Goal: Information Seeking & Learning: Check status

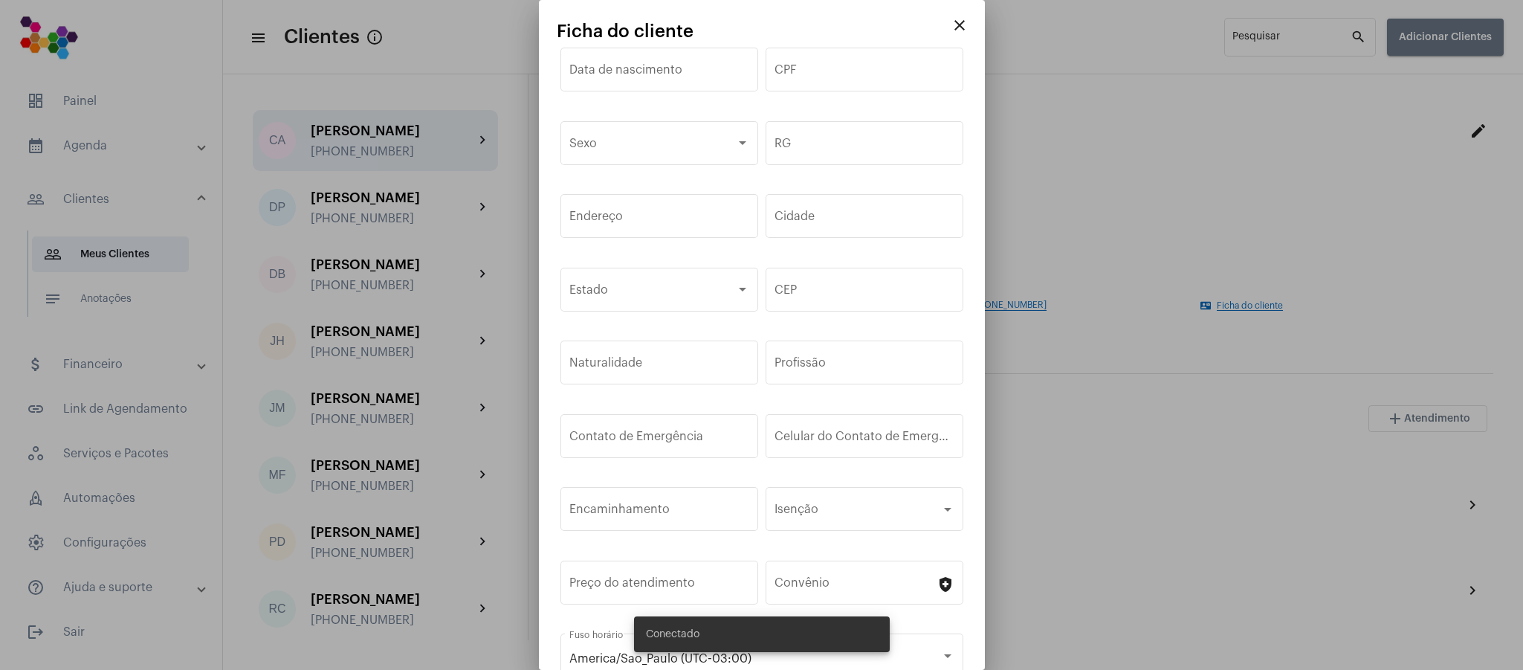
click at [945, 38] on button "close" at bounding box center [960, 25] width 30 height 30
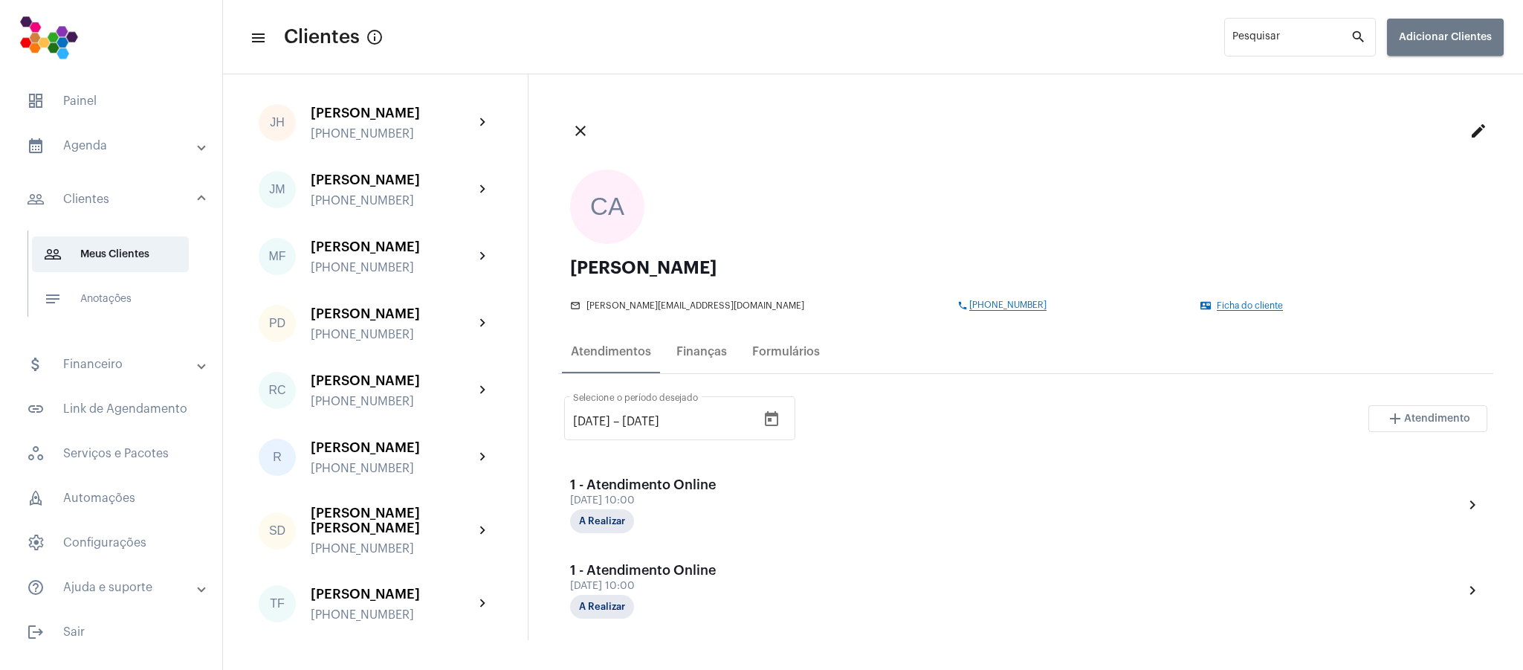
scroll to position [253, 0]
click at [364, 159] on div "[PERSON_NAME] [PHONE_NUMBER] chevron_right" at bounding box center [375, 189] width 245 height 61
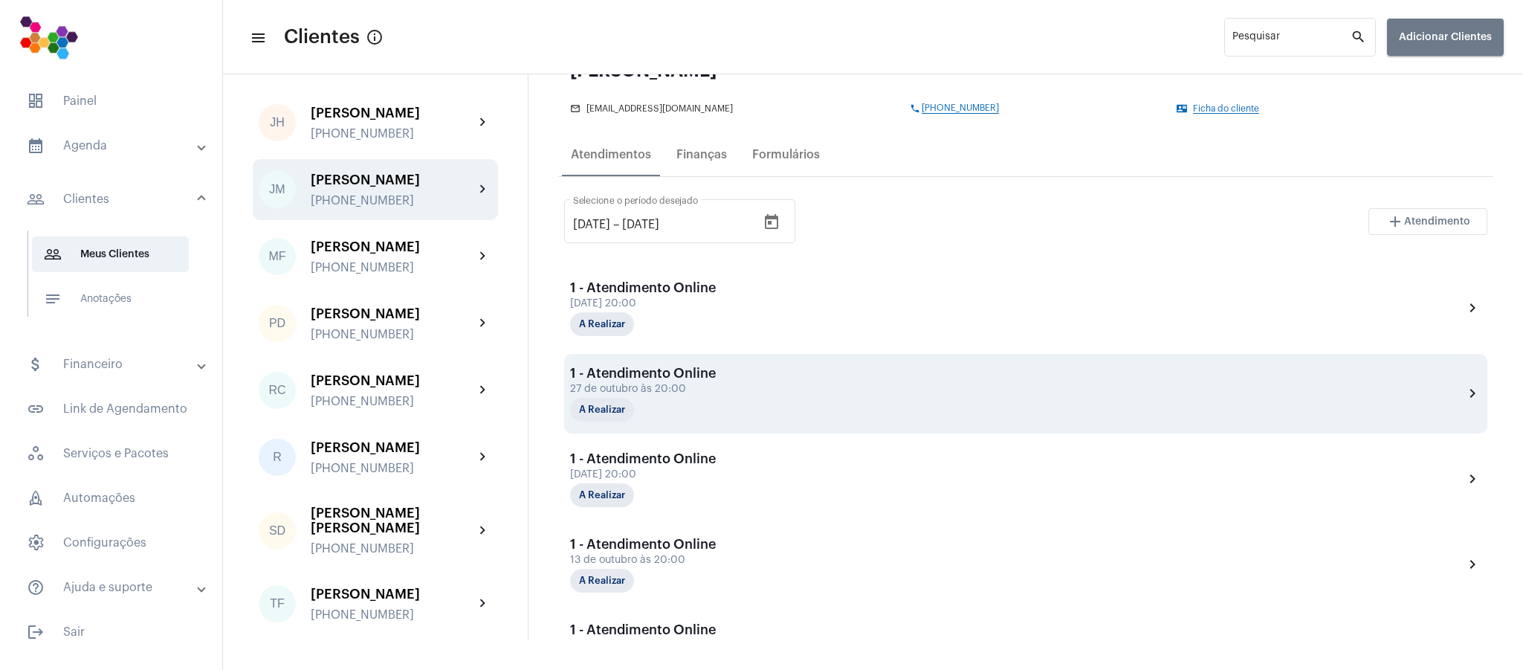
scroll to position [88, 0]
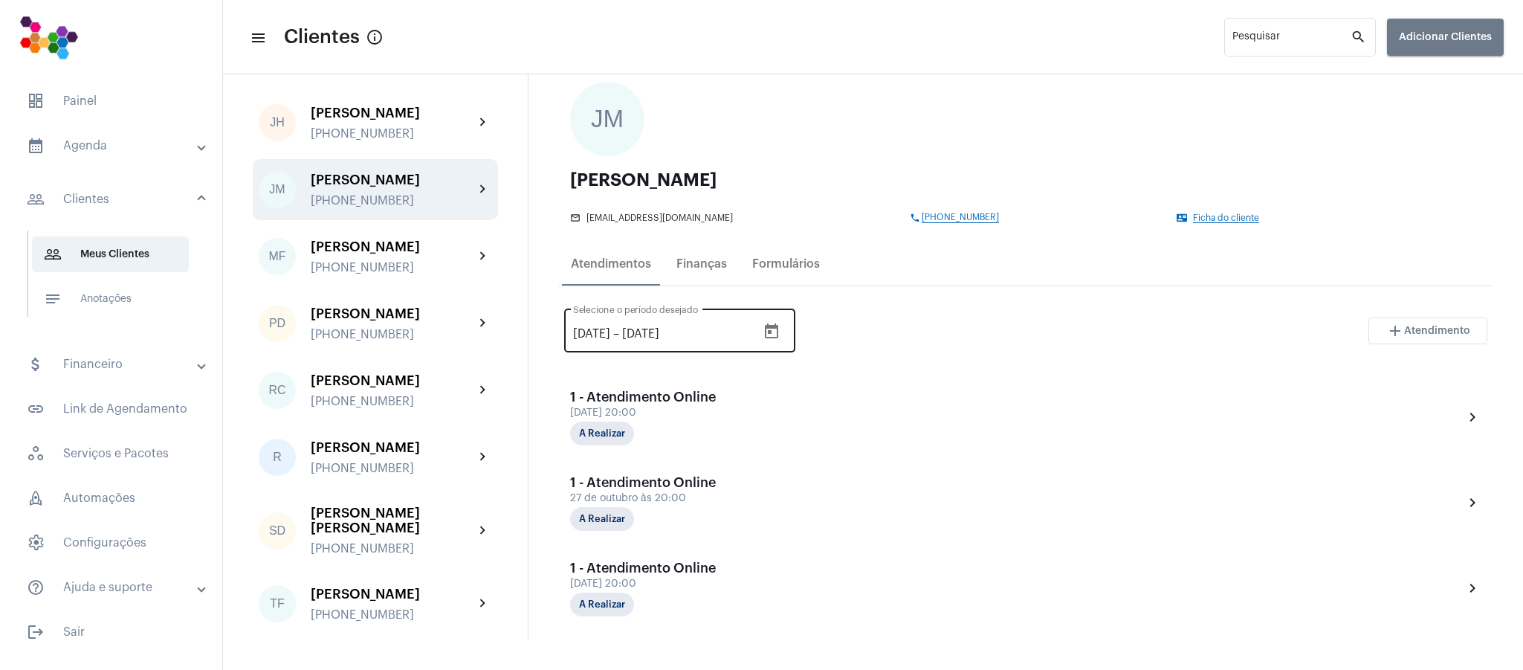
click at [755, 335] on div "[DATE] [DATE] – [DATE]" at bounding box center [665, 333] width 184 height 13
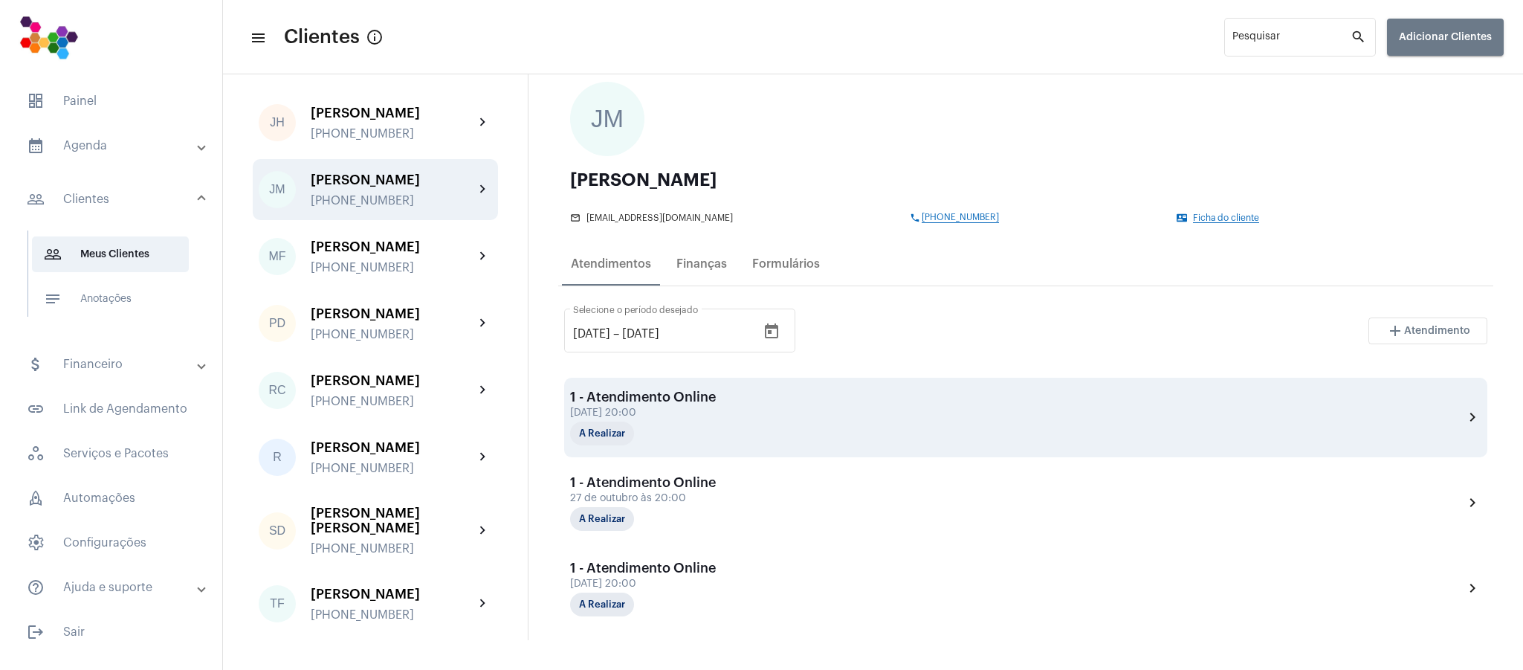
click at [656, 419] on div "[DATE] 20:00" at bounding box center [644, 412] width 149 height 11
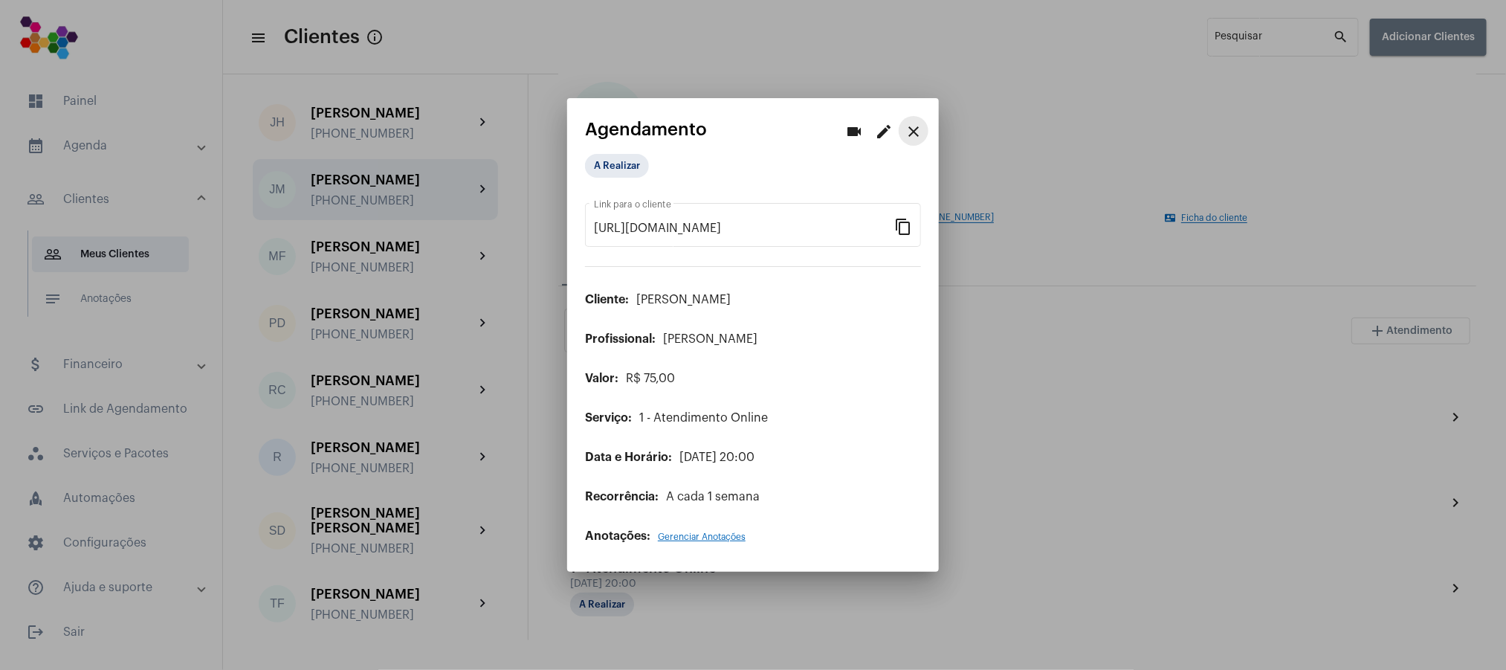
click at [912, 125] on mat-icon "close" at bounding box center [914, 132] width 18 height 18
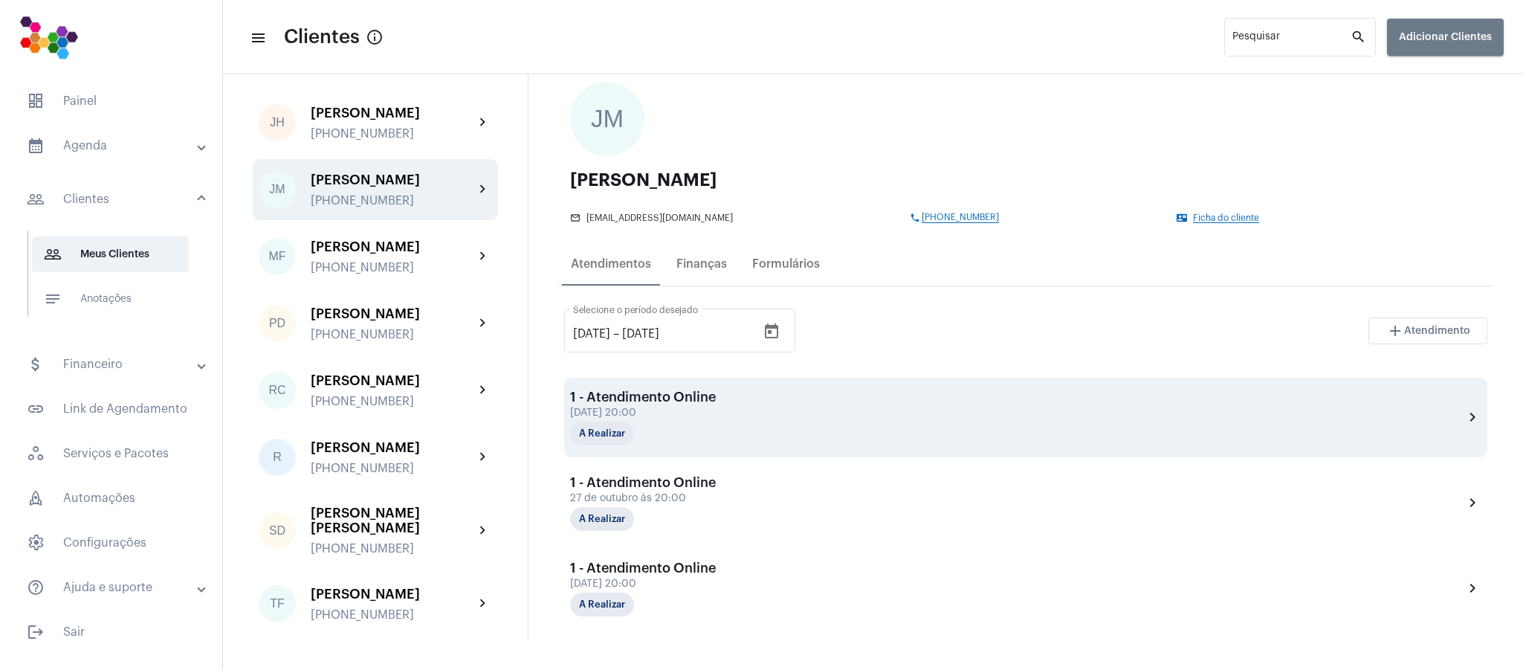
click at [662, 418] on div "[DATE] 20:00" at bounding box center [644, 412] width 149 height 11
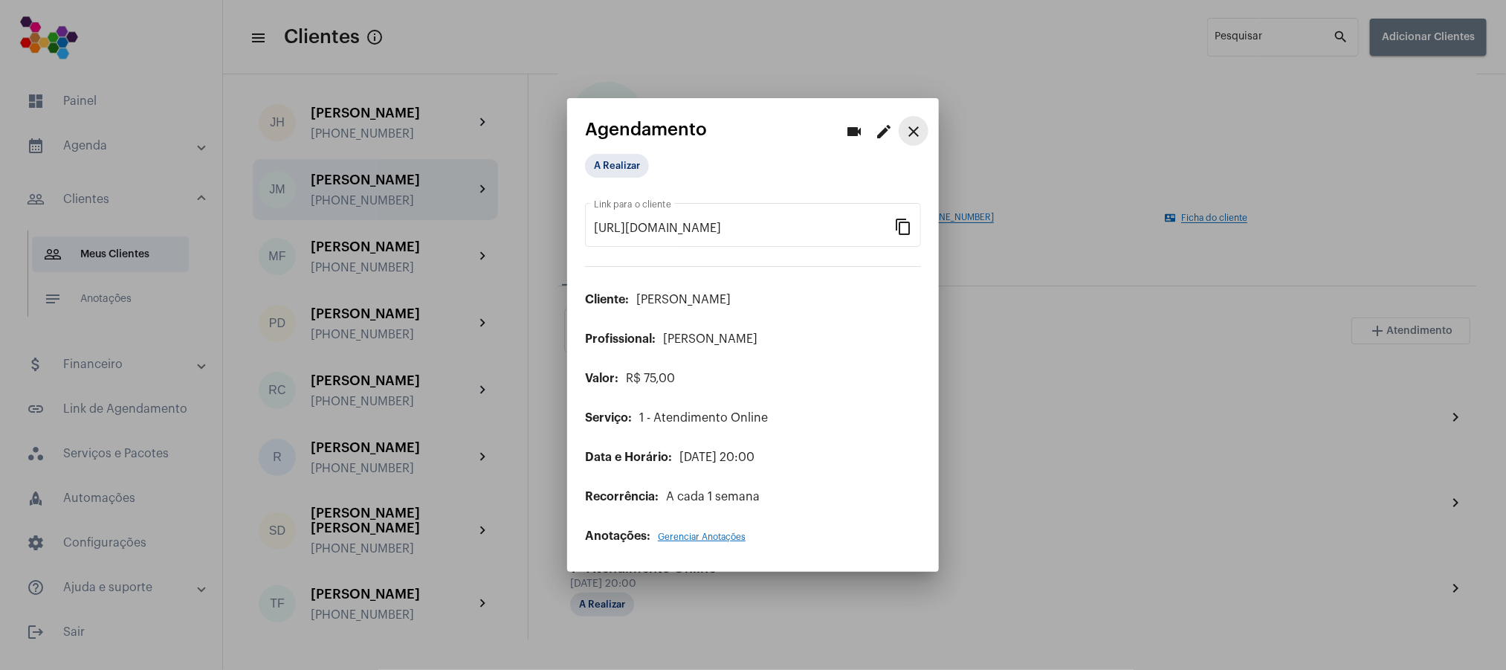
click at [917, 119] on button "close" at bounding box center [914, 131] width 30 height 30
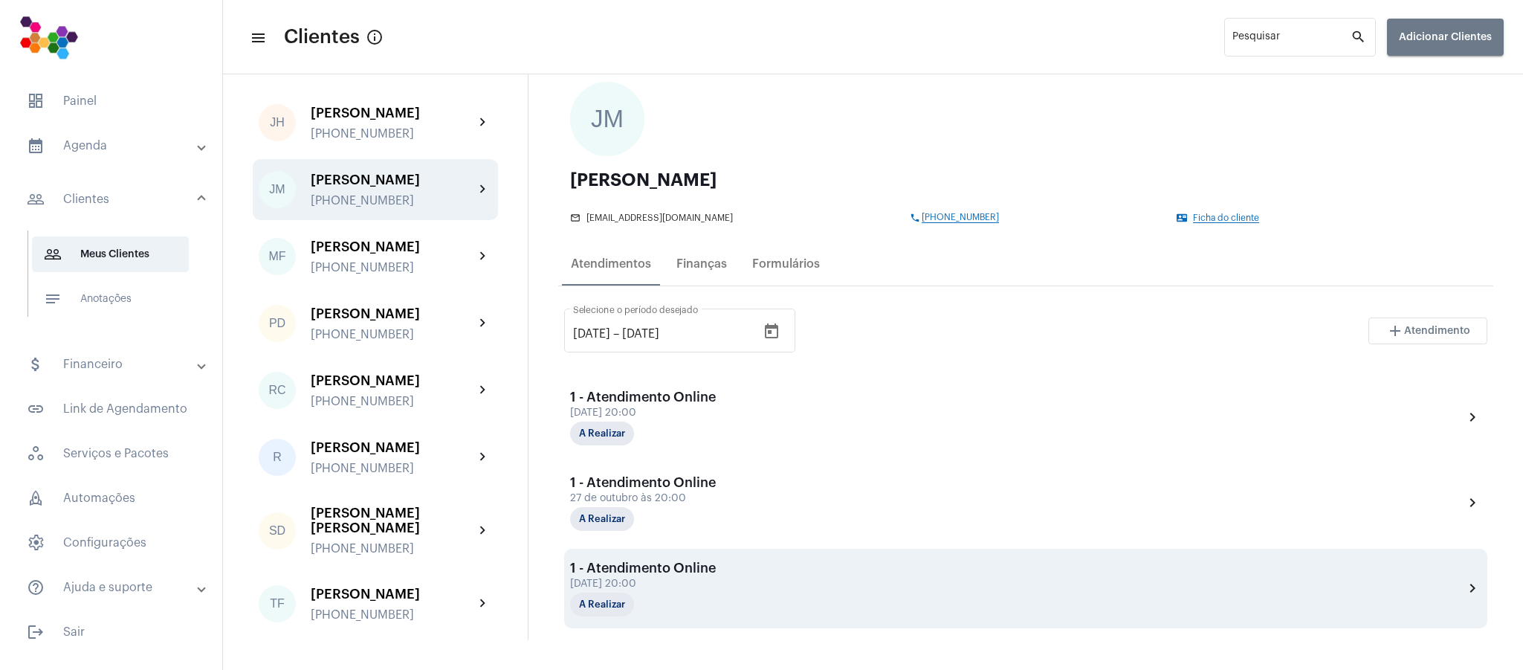
click at [720, 560] on div "1 - Atendimento Online [DATE] 20:00 A Realizar chevron_right" at bounding box center [1025, 589] width 923 height 80
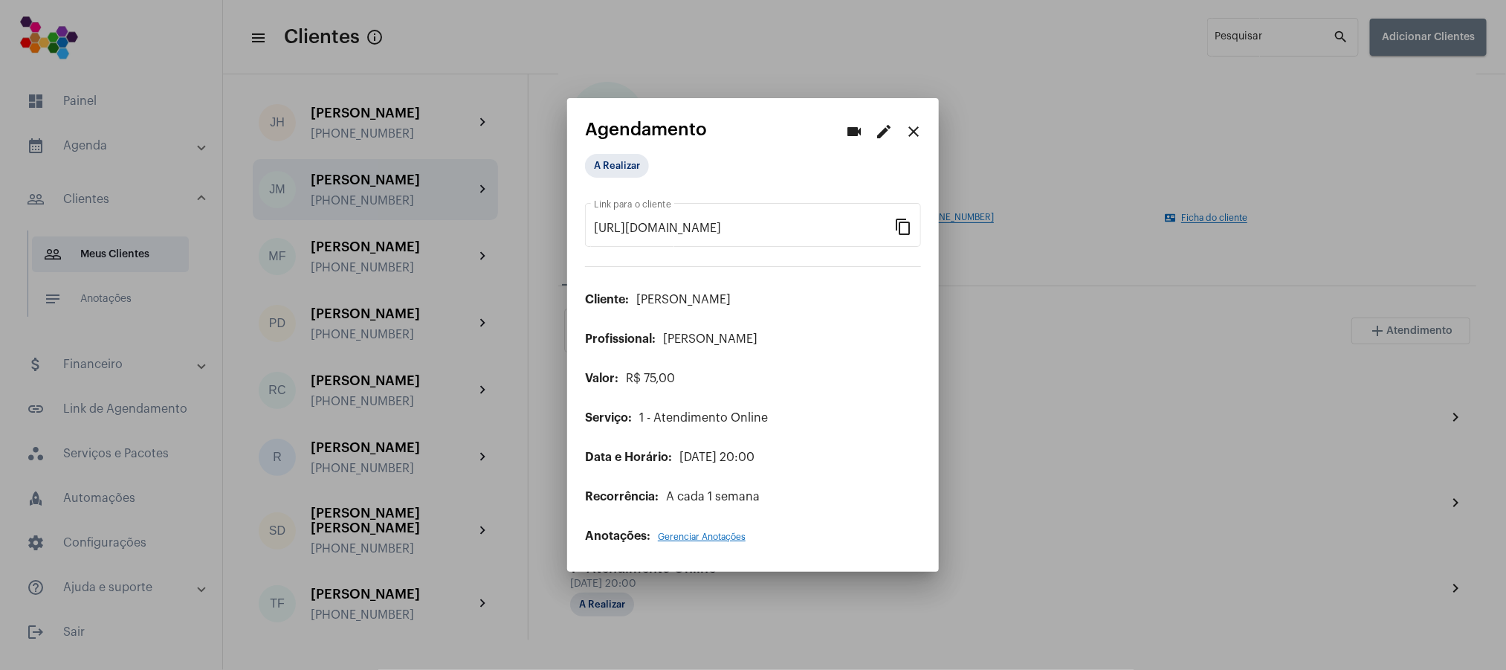
click at [997, 103] on div at bounding box center [753, 335] width 1506 height 670
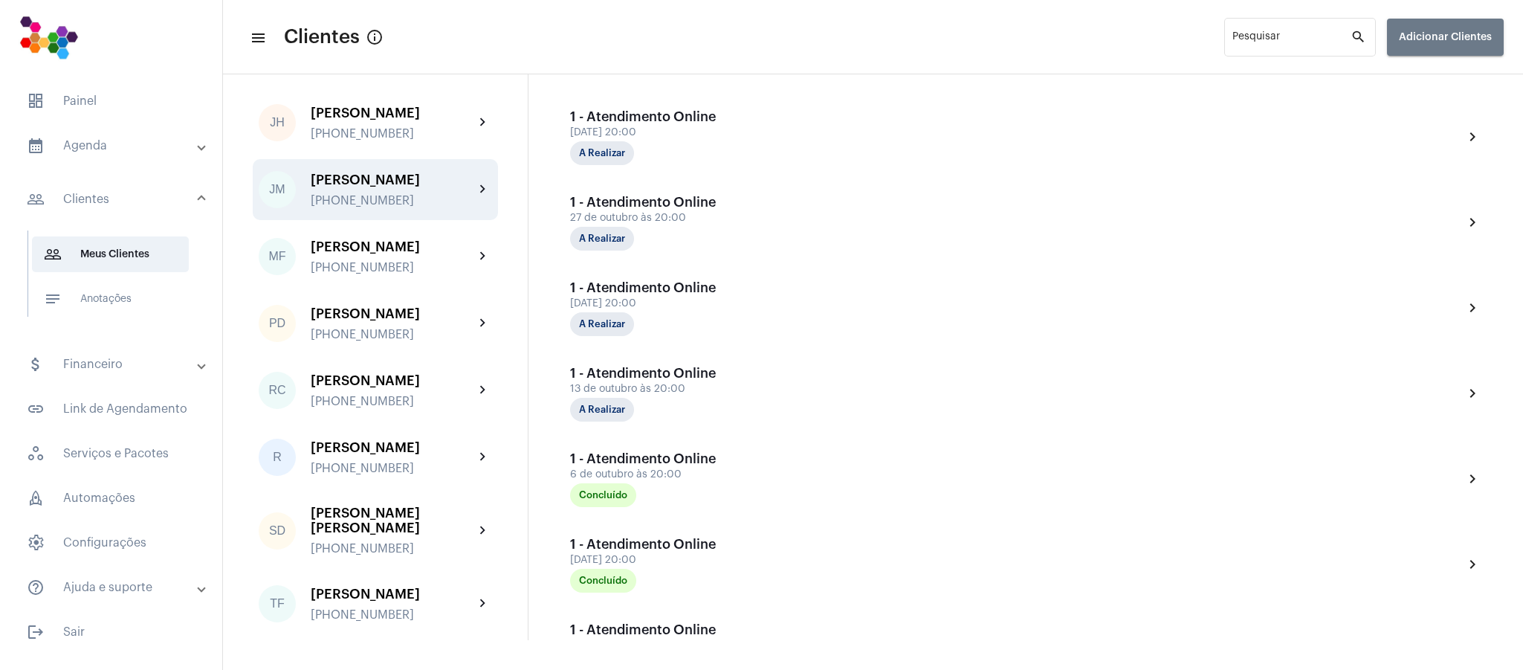
scroll to position [371, 0]
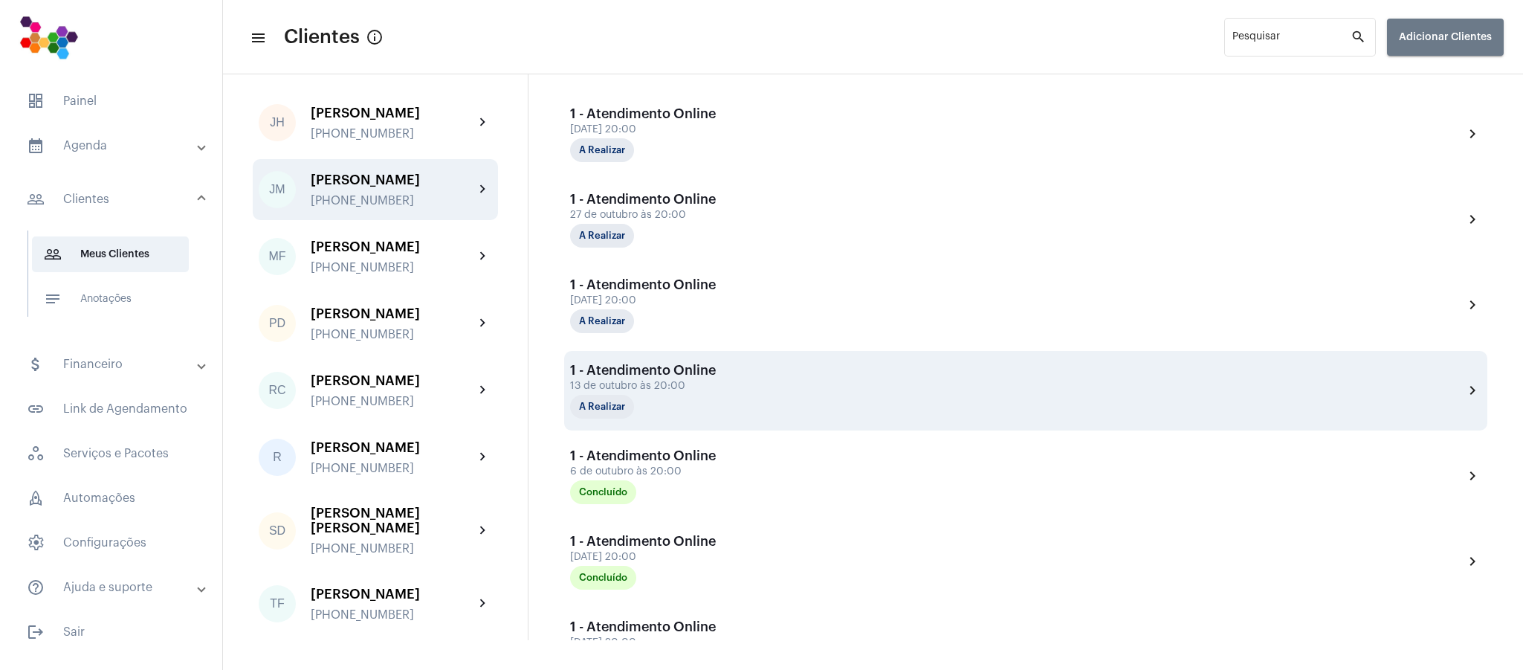
click at [940, 396] on div "1 - Atendimento Online [DATE] 20:00 A Realizar chevron_right" at bounding box center [1025, 391] width 911 height 56
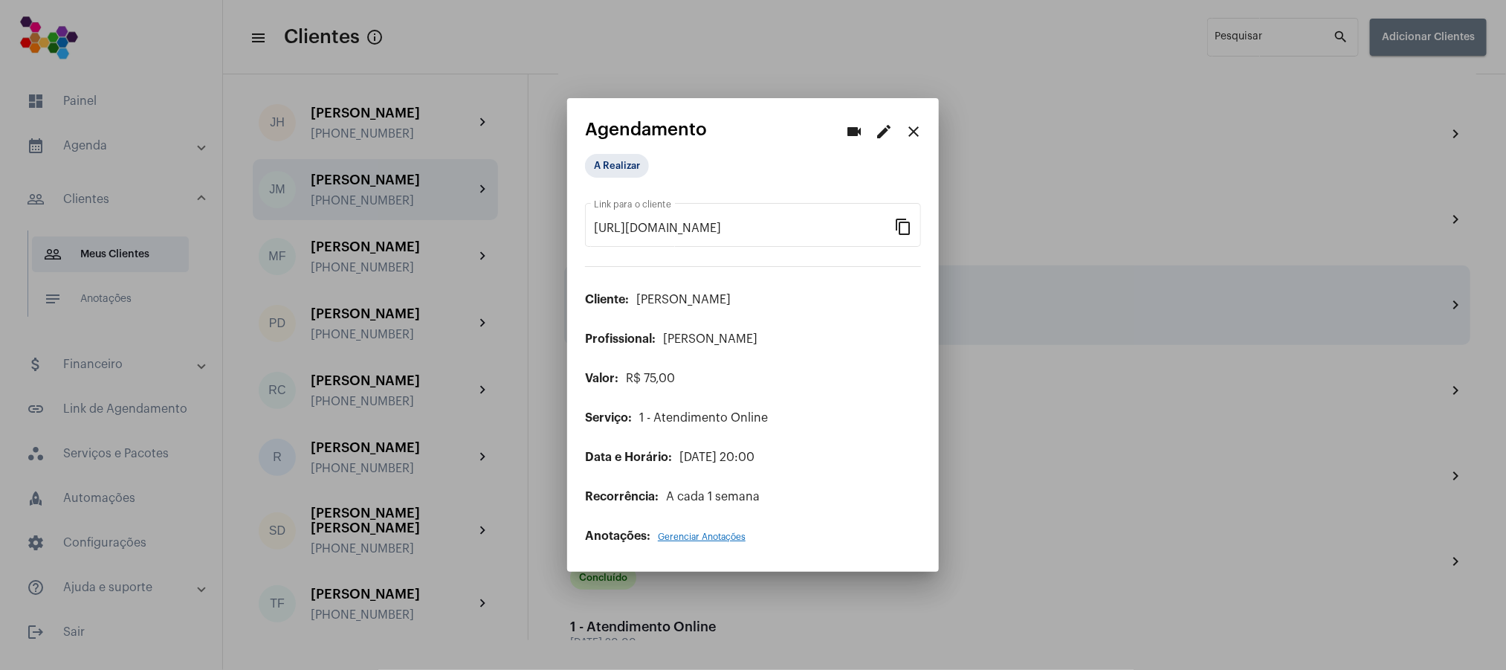
click at [1035, 282] on div at bounding box center [753, 335] width 1506 height 670
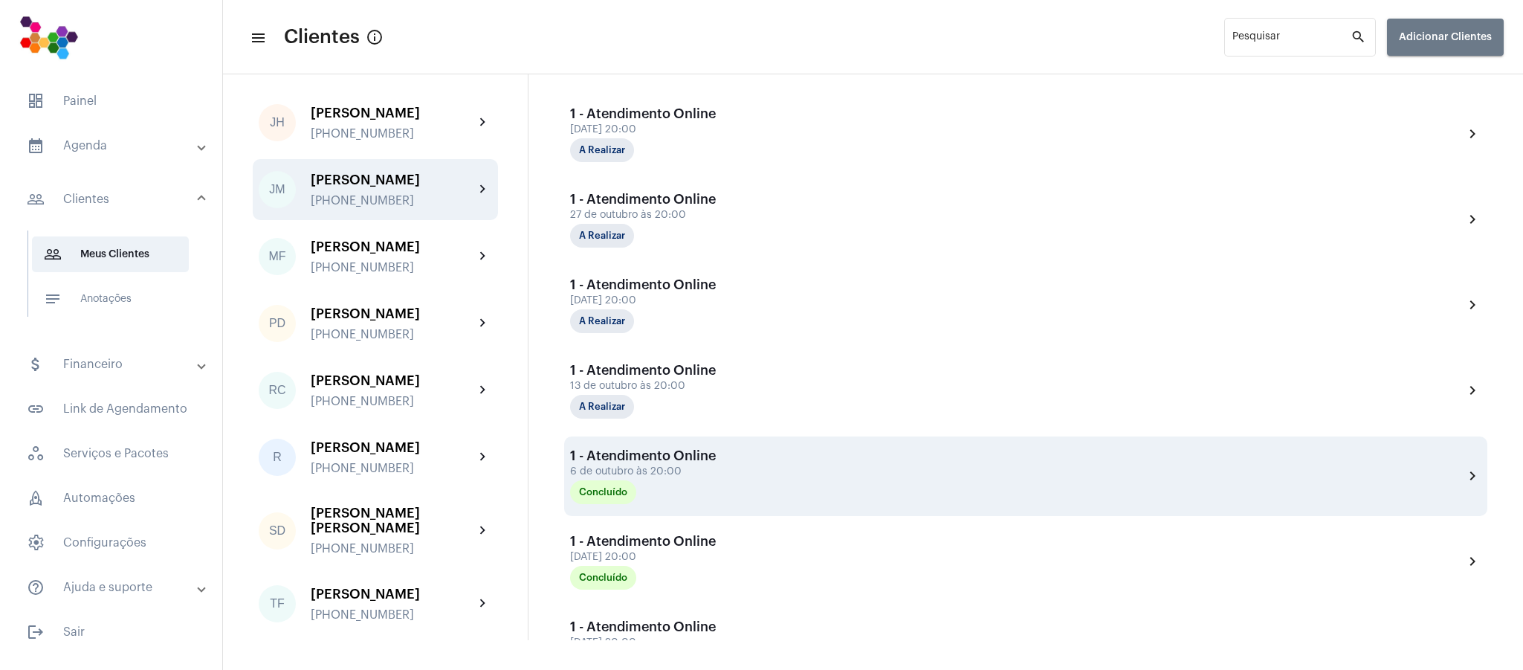
click at [834, 504] on div "1 - Atendimento Online [DATE] 20:00 Concluído chevron_right" at bounding box center [1025, 476] width 911 height 56
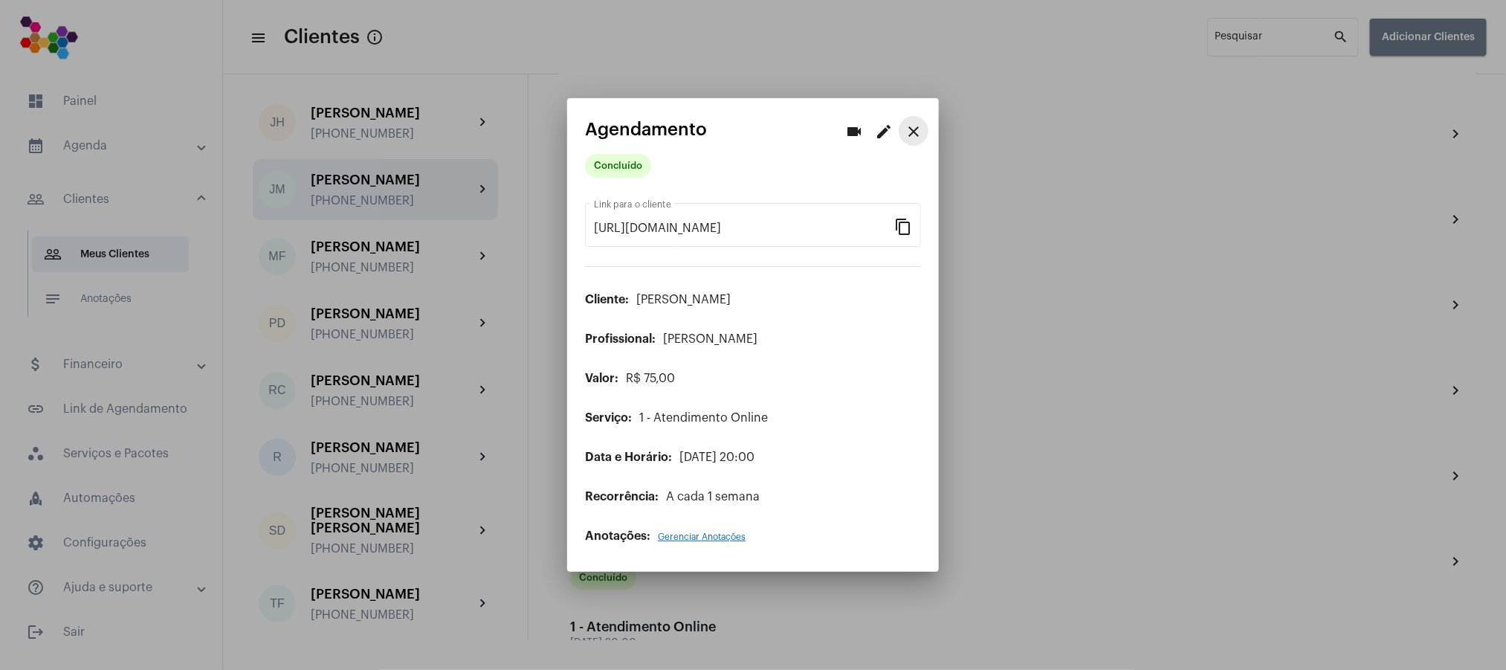
click at [913, 136] on mat-icon "close" at bounding box center [914, 132] width 18 height 18
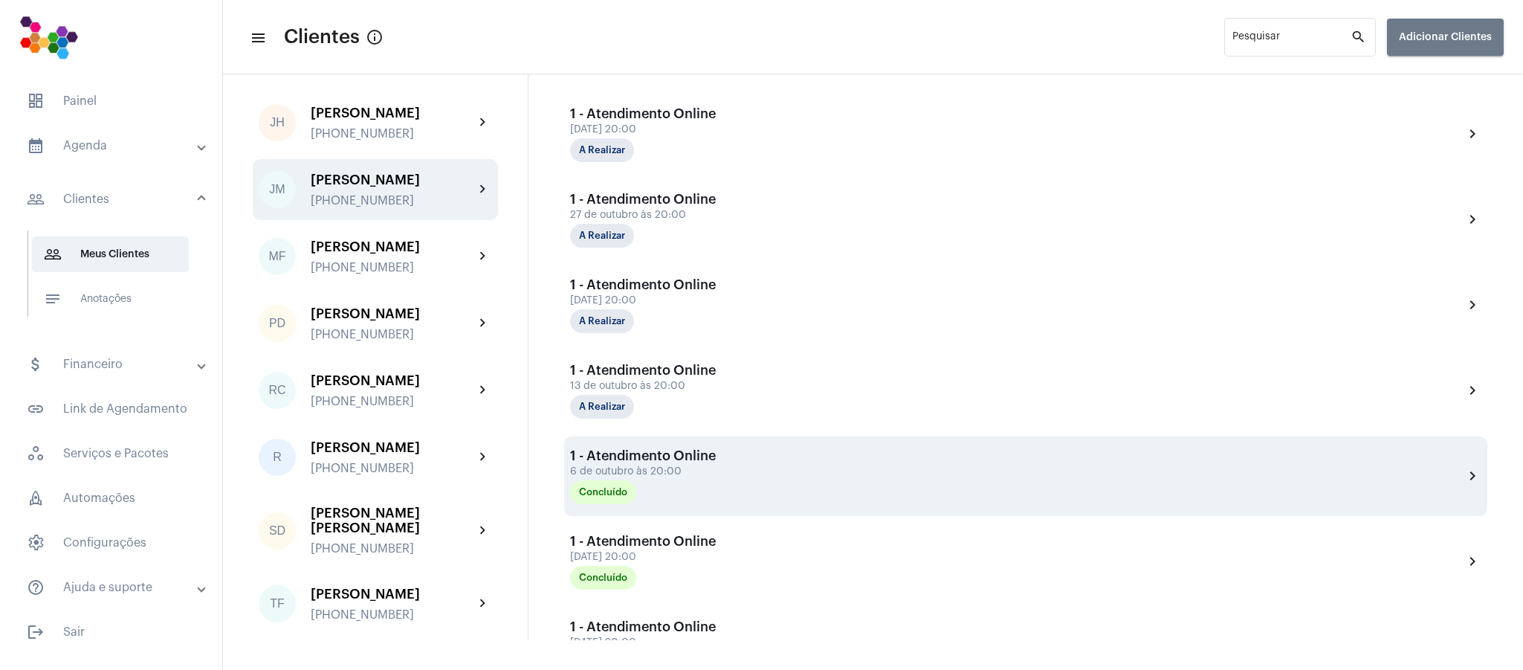
scroll to position [482, 0]
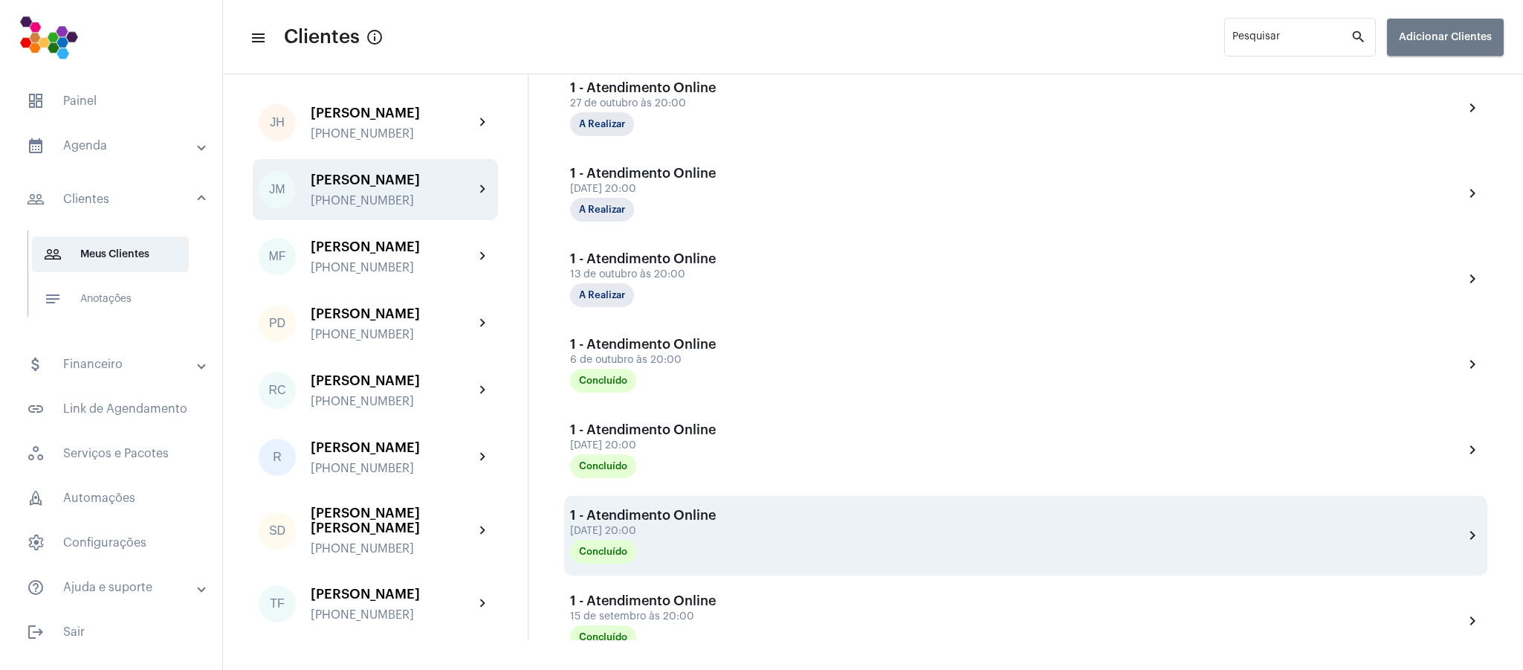
click at [814, 535] on div "1 - Atendimento Online [DATE] 20:00 Concluído chevron_right" at bounding box center [1025, 536] width 911 height 56
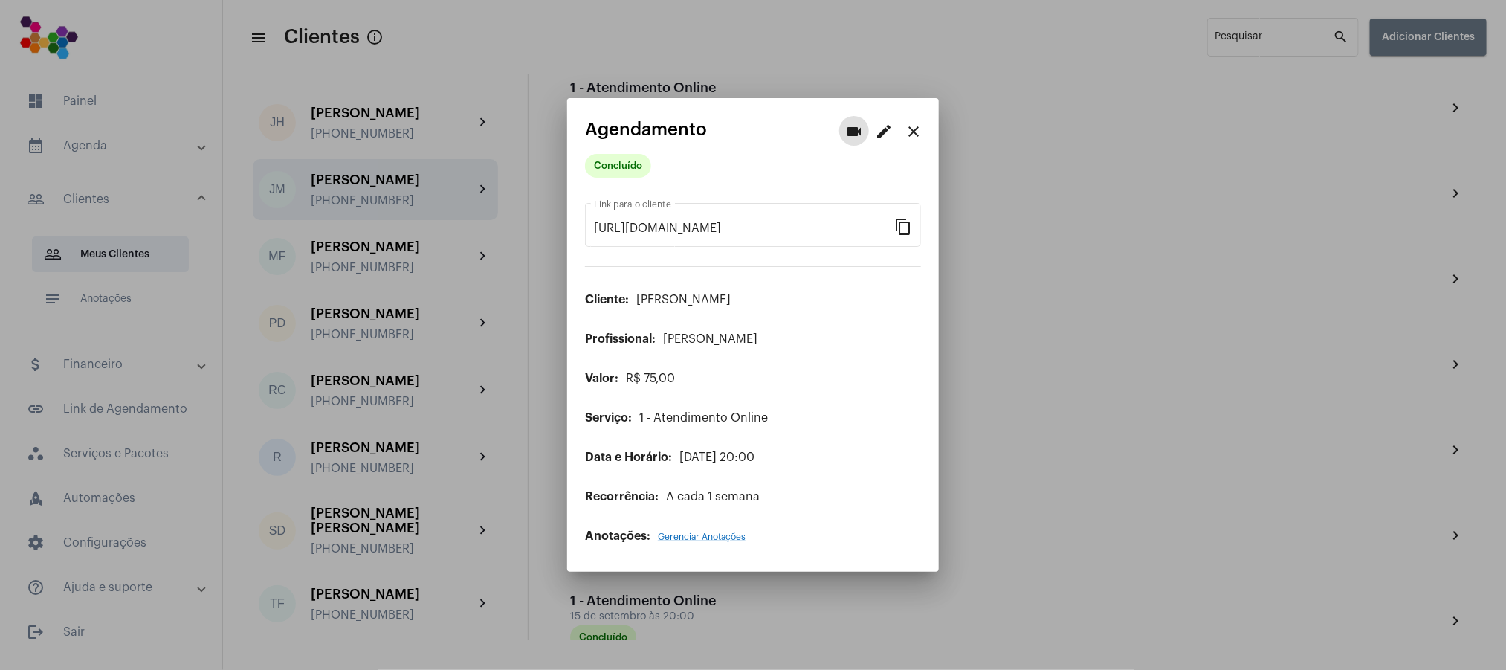
click at [912, 123] on mat-icon "close" at bounding box center [914, 132] width 18 height 18
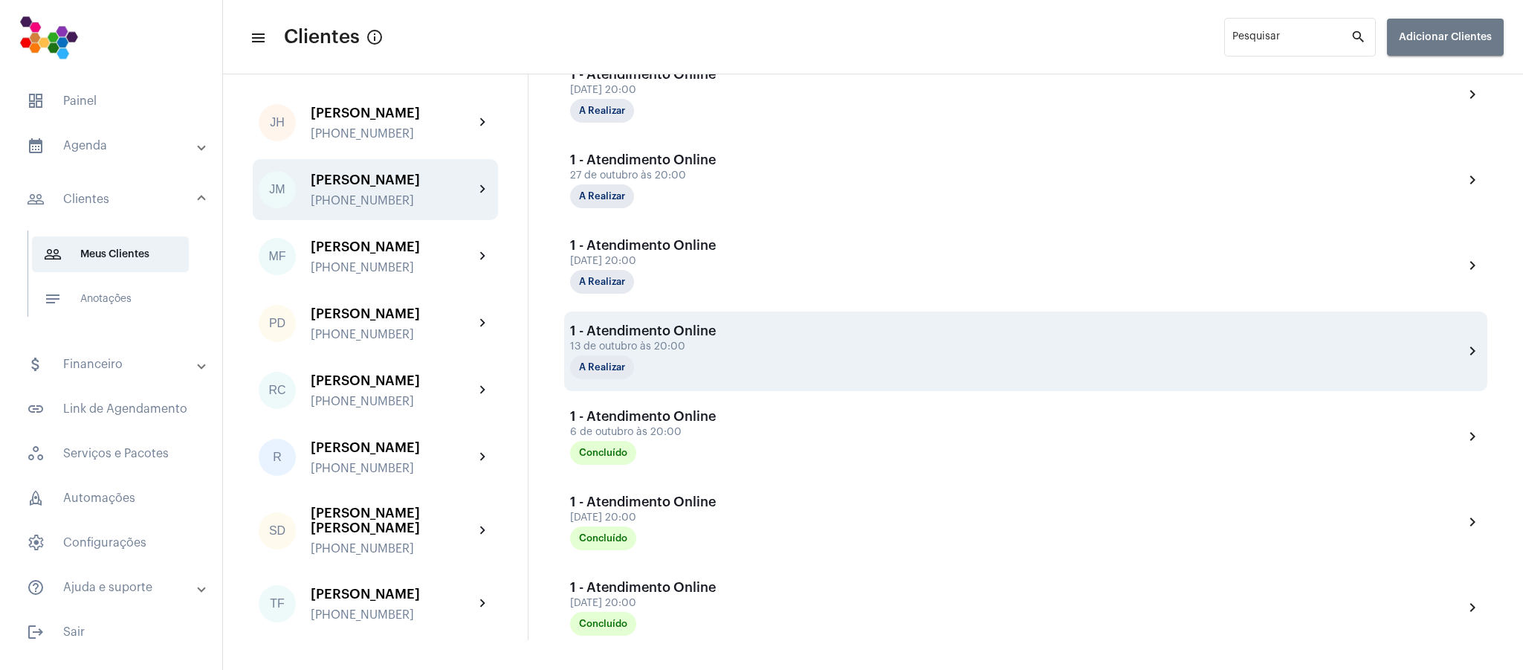
scroll to position [371, 0]
